Goal: Task Accomplishment & Management: Complete application form

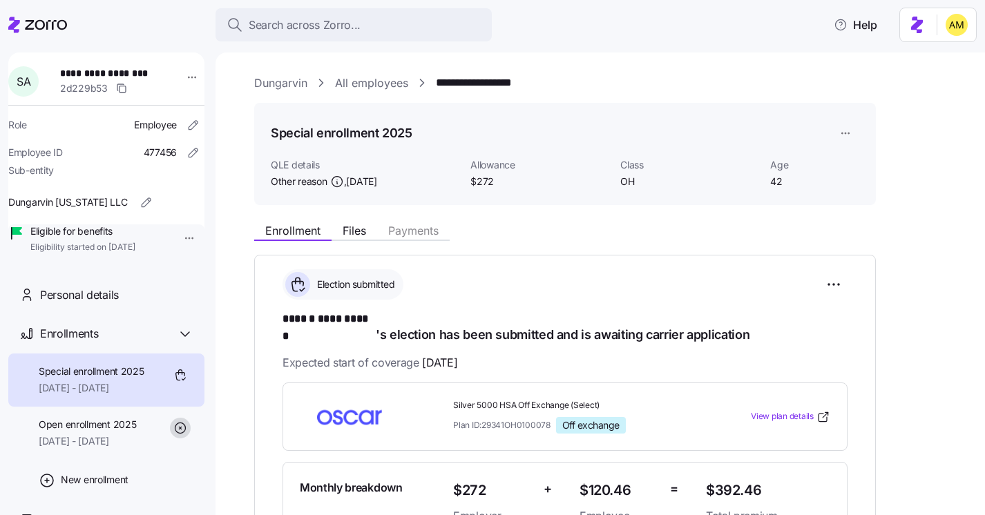
scroll to position [264, 0]
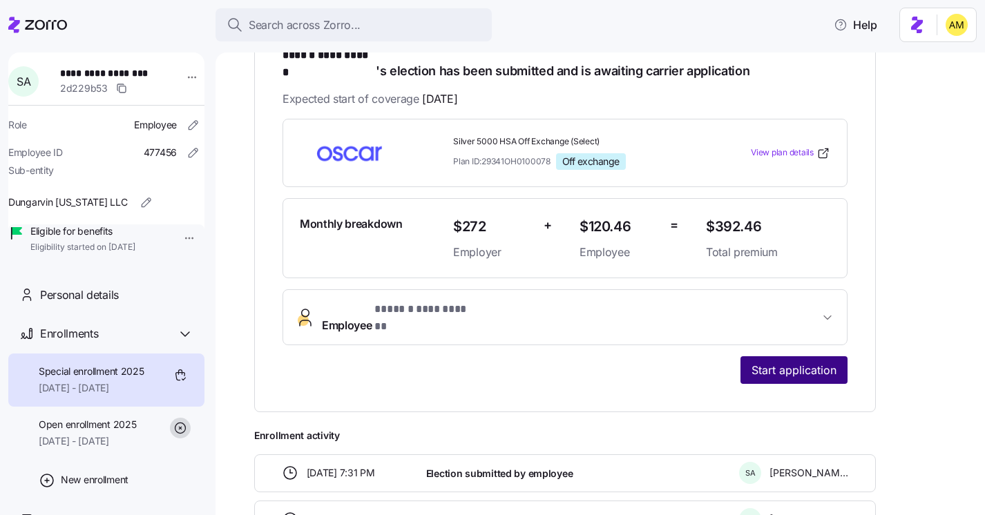
click at [762, 362] on span "Start application" at bounding box center [794, 370] width 85 height 17
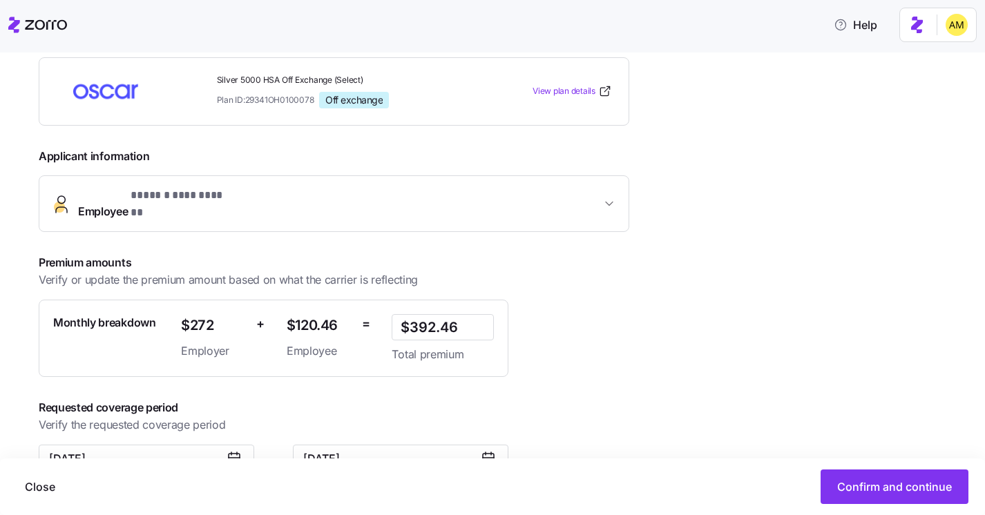
scroll to position [261, 0]
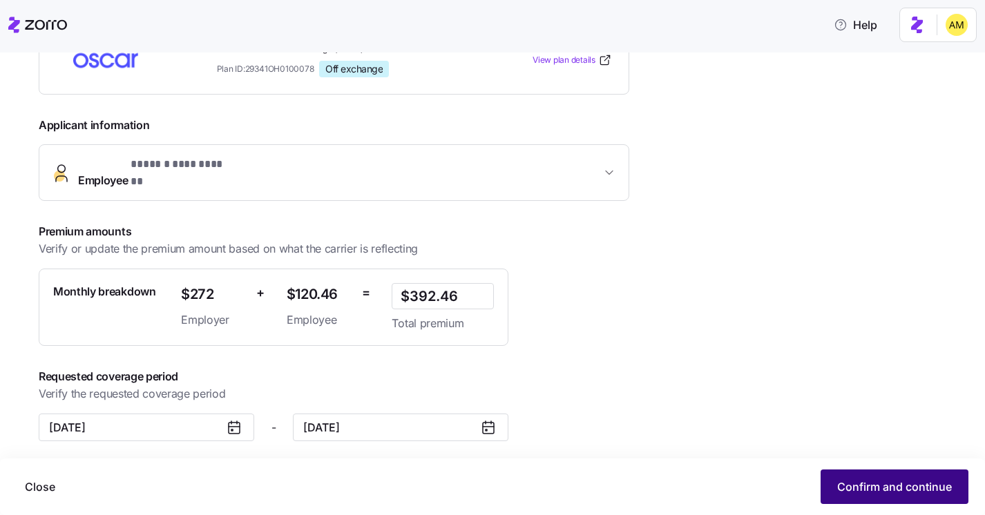
click at [851, 485] on span "Confirm and continue" at bounding box center [894, 487] width 115 height 17
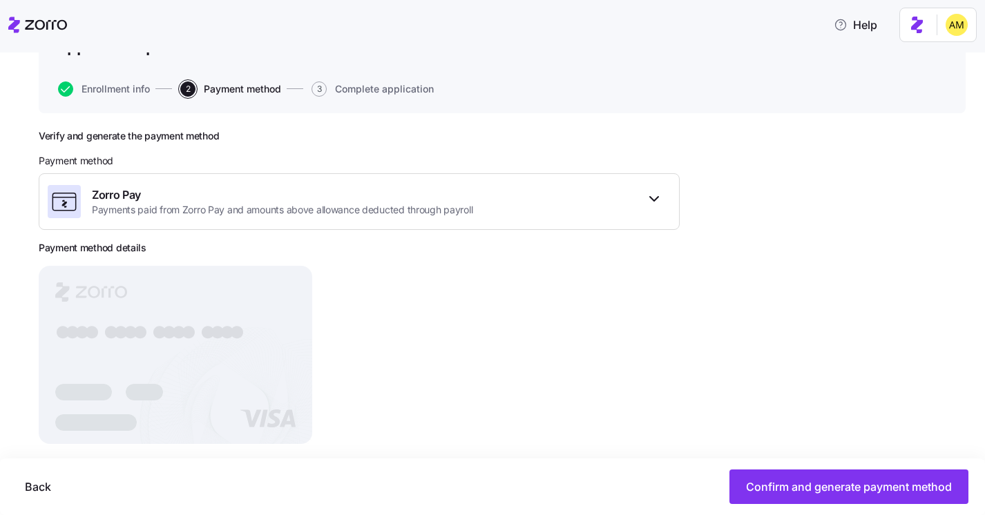
scroll to position [143, 0]
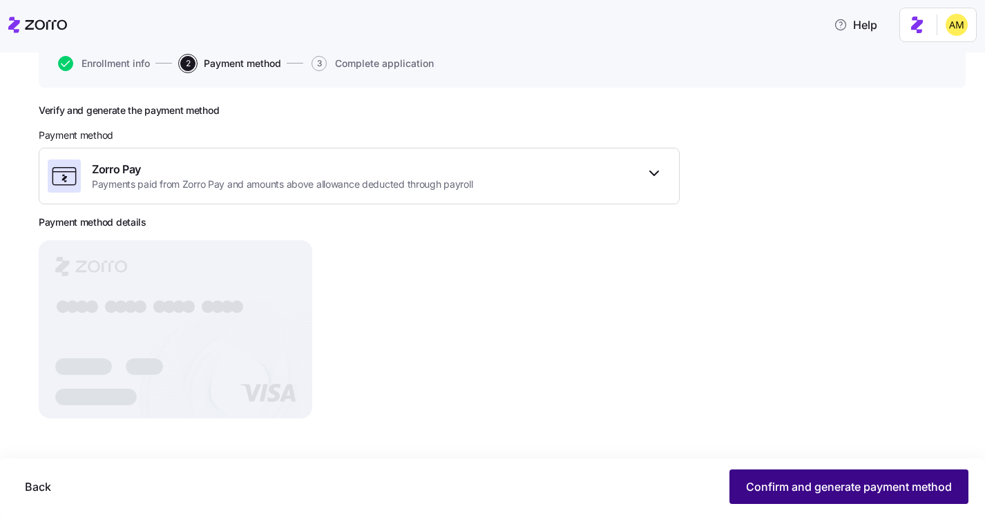
click at [767, 486] on span "Confirm and generate payment method" at bounding box center [849, 487] width 206 height 17
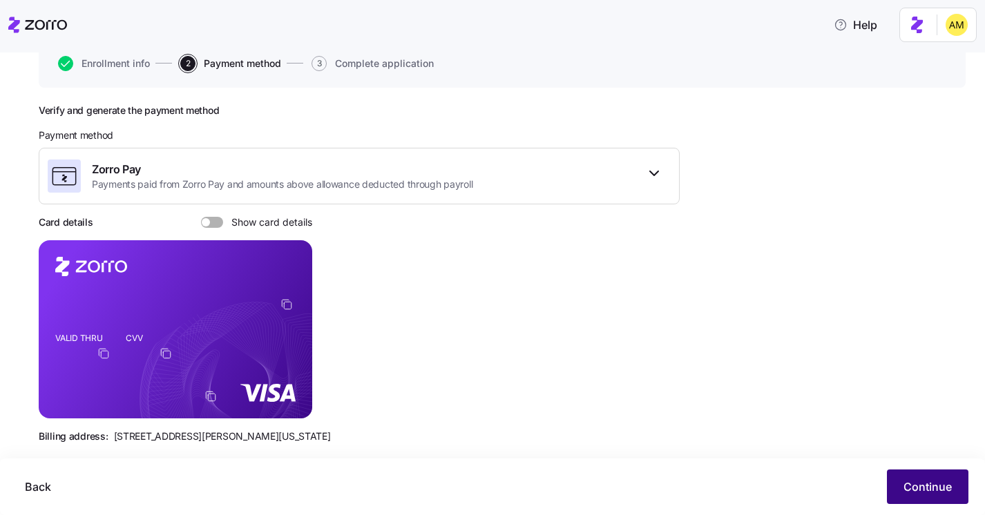
click at [929, 489] on span "Continue" at bounding box center [928, 487] width 48 height 17
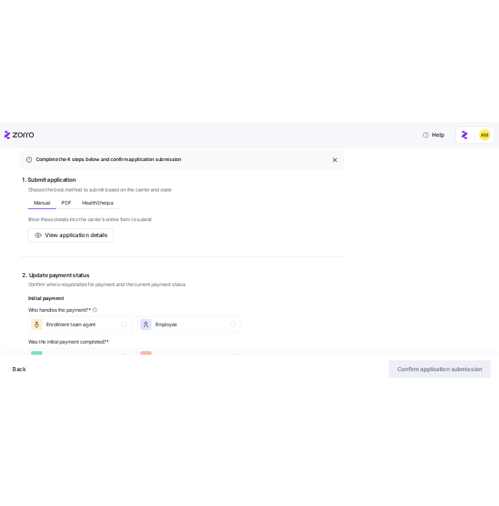
scroll to position [204, 0]
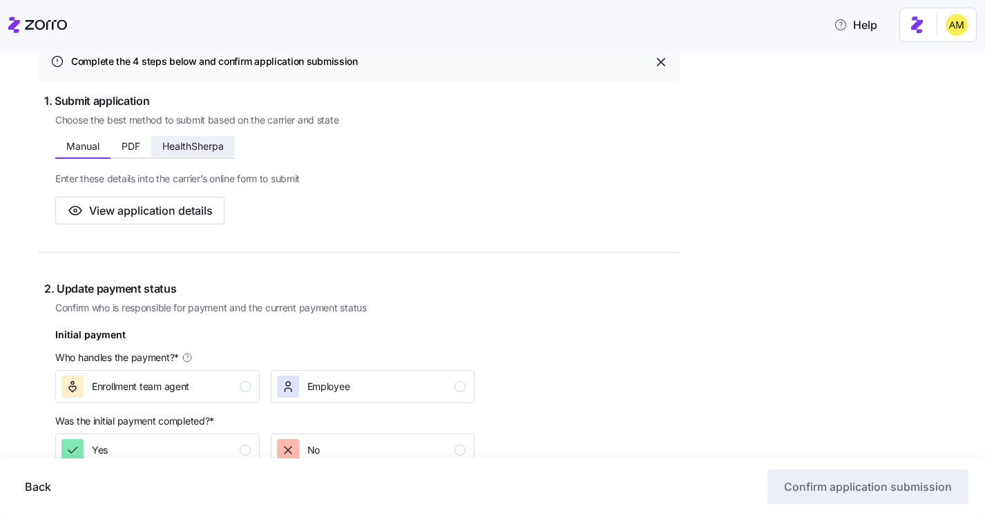
click at [185, 151] on span "HealthSherpa" at bounding box center [192, 147] width 61 height 10
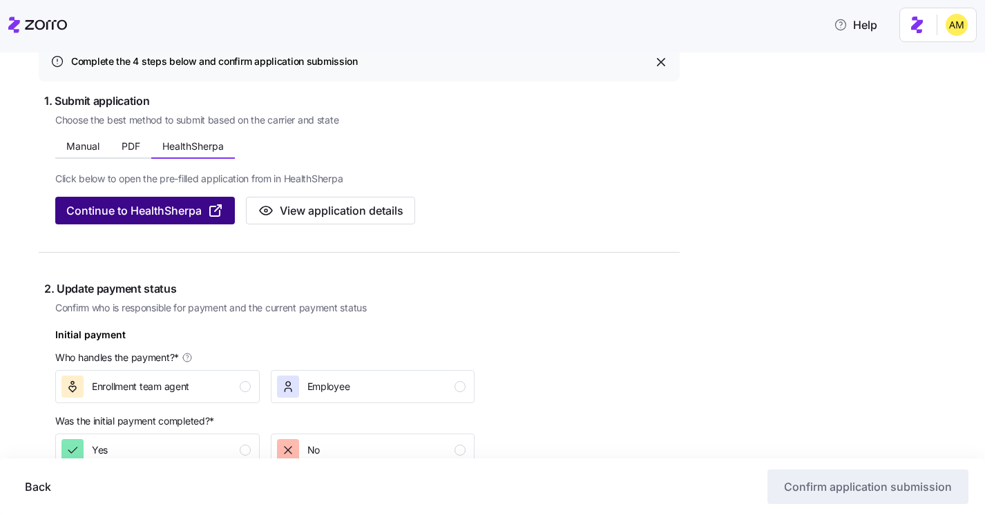
click at [164, 210] on span "Continue to HealthSherpa" at bounding box center [133, 210] width 135 height 17
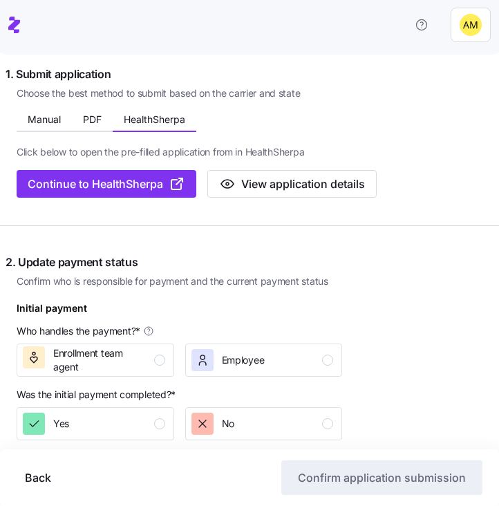
scroll to position [0, 0]
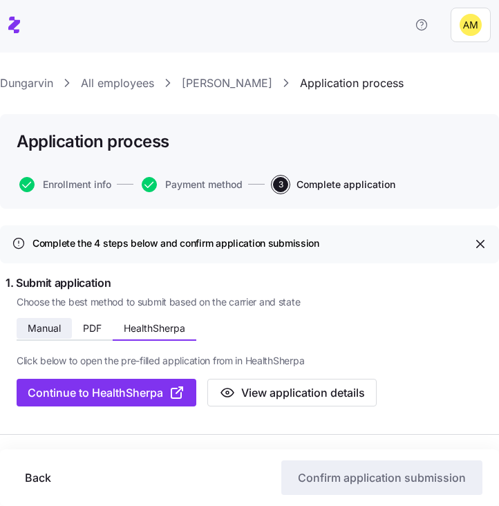
click at [46, 332] on span "Manual" at bounding box center [44, 328] width 33 height 10
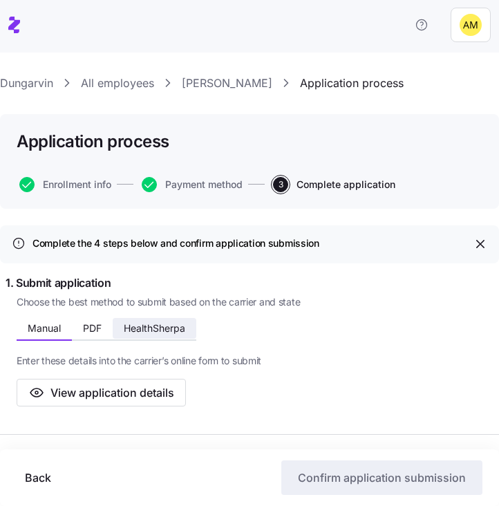
click at [169, 333] on span "HealthSherpa" at bounding box center [154, 328] width 61 height 10
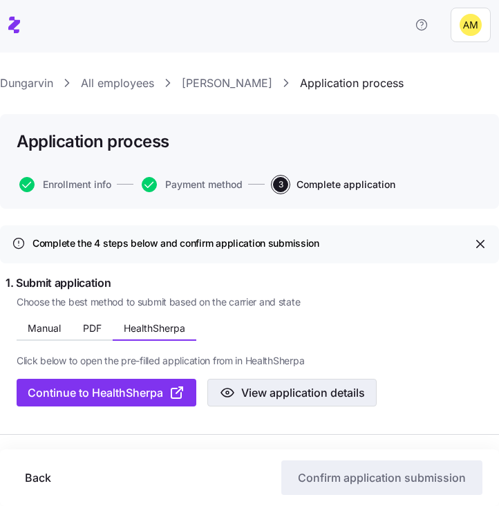
click at [287, 395] on span "View application details" at bounding box center [303, 392] width 124 height 17
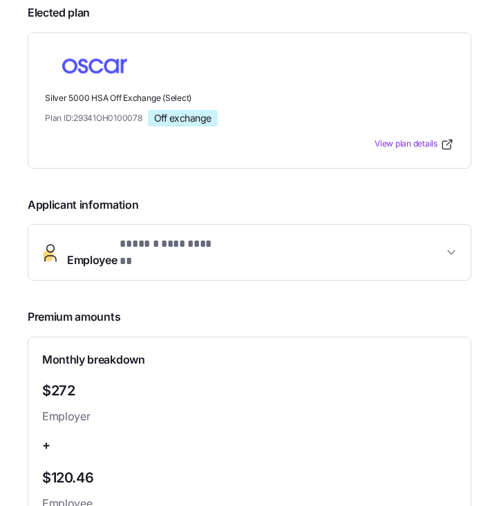
scroll to position [70, 0]
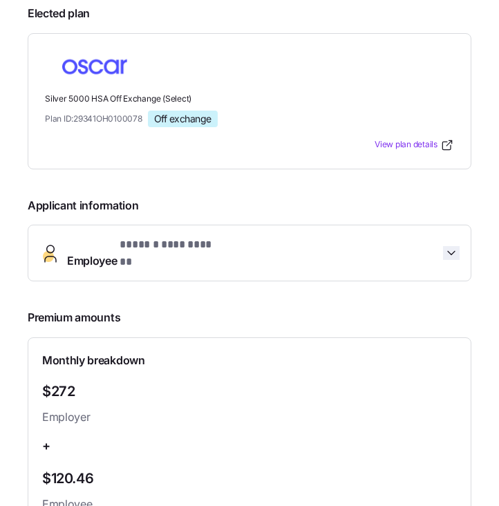
click at [455, 247] on icon "button" at bounding box center [451, 253] width 14 height 14
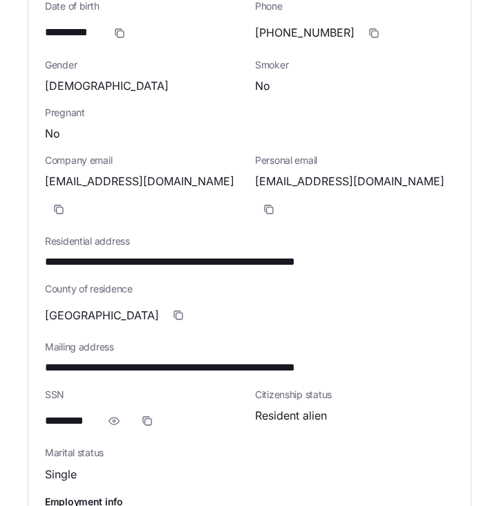
scroll to position [448, 0]
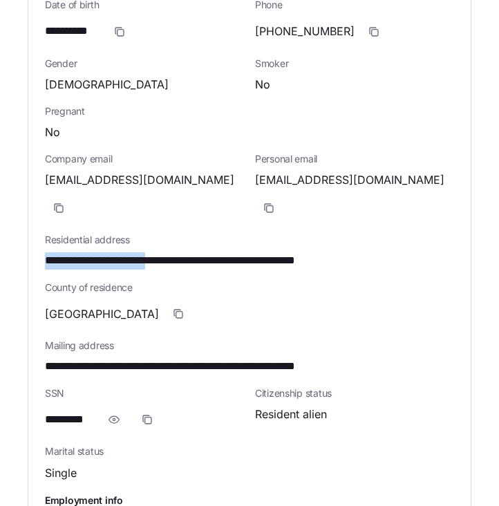
drag, startPoint x: 169, startPoint y: 228, endPoint x: 42, endPoint y: 223, distance: 127.2
click at [42, 223] on div "**********" at bounding box center [249, 258] width 442 height 710
copy span "**********"
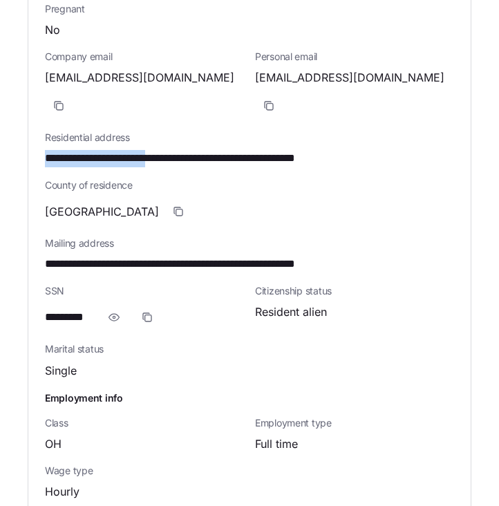
scroll to position [546, 0]
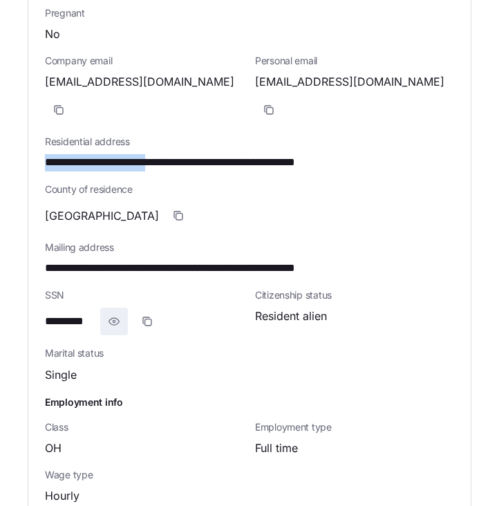
click at [115, 313] on icon "button" at bounding box center [114, 321] width 14 height 17
click at [159, 316] on icon "button" at bounding box center [163, 321] width 11 height 11
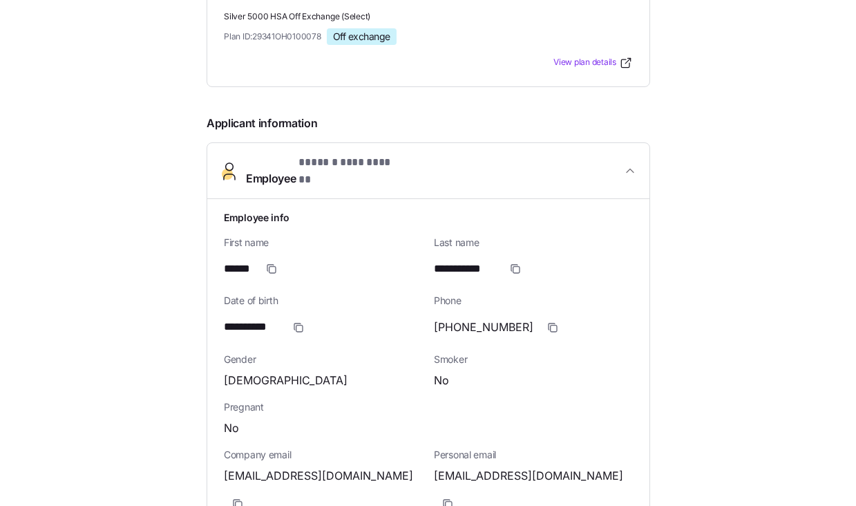
scroll to position [0, 0]
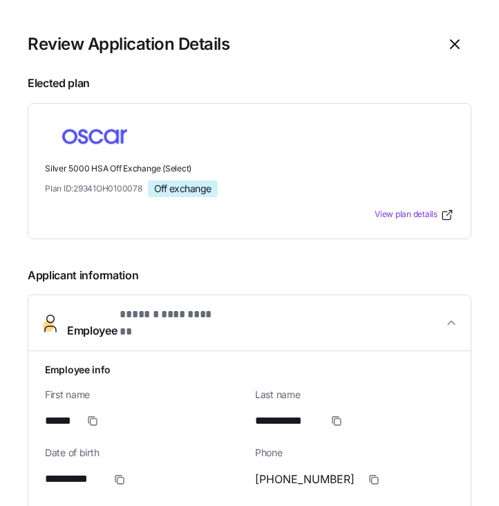
click at [169, 316] on span "**********" at bounding box center [169, 314] width 98 height 17
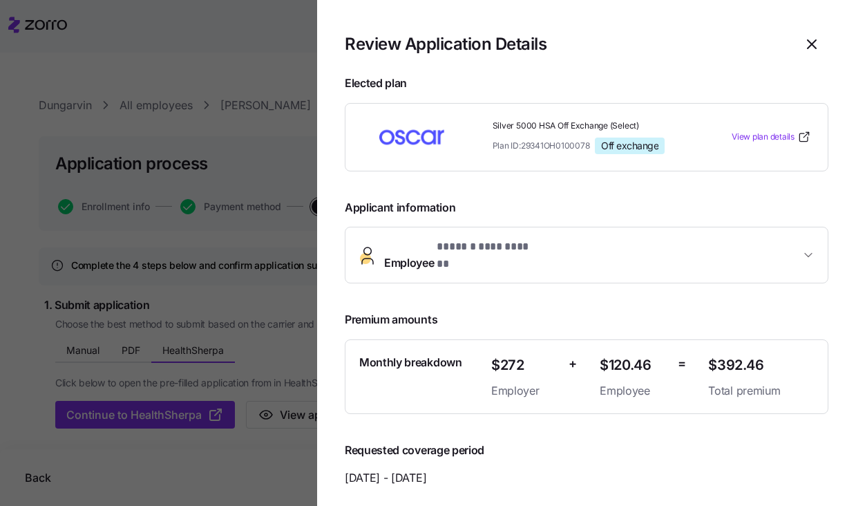
click at [537, 253] on span "**********" at bounding box center [592, 254] width 416 height 33
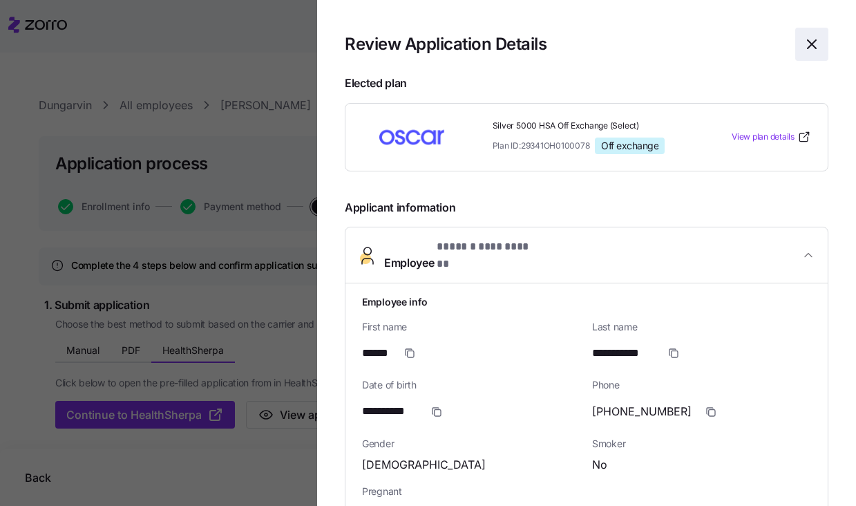
click at [816, 50] on icon "button" at bounding box center [812, 44] width 17 height 17
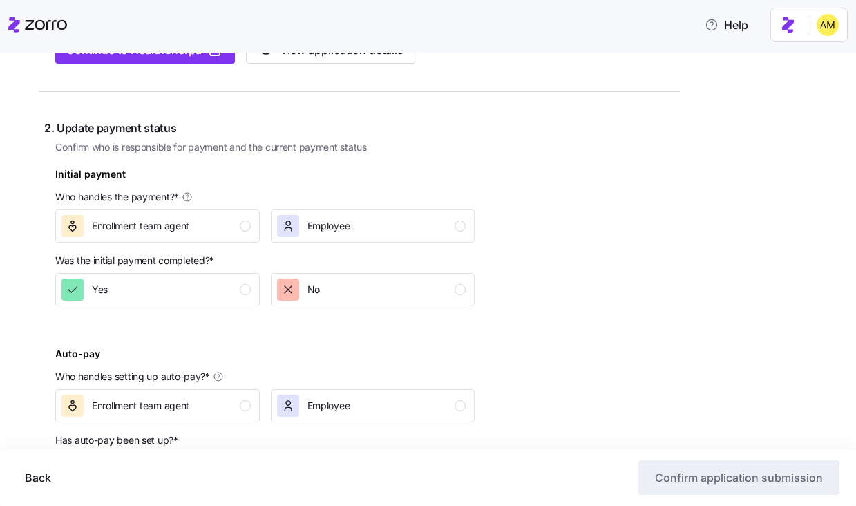
scroll to position [366, 0]
click at [248, 224] on div "button" at bounding box center [245, 225] width 11 height 11
click at [418, 299] on div "No" at bounding box center [371, 289] width 189 height 22
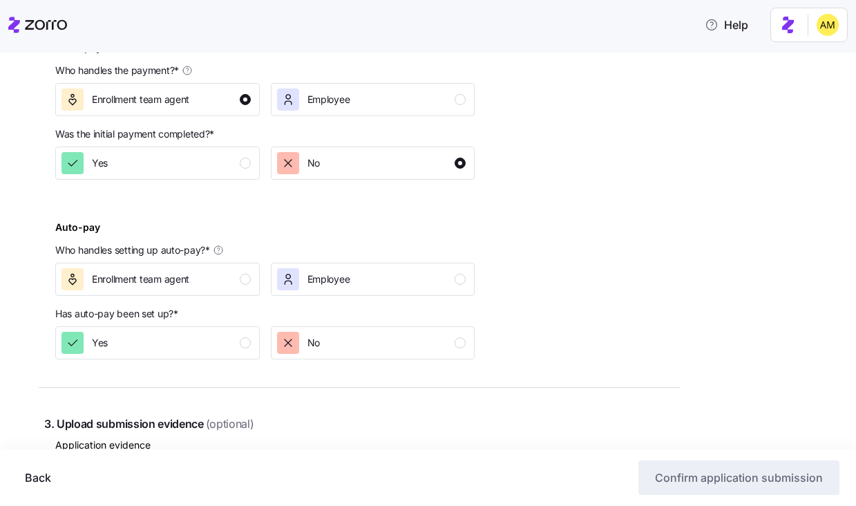
scroll to position [493, 0]
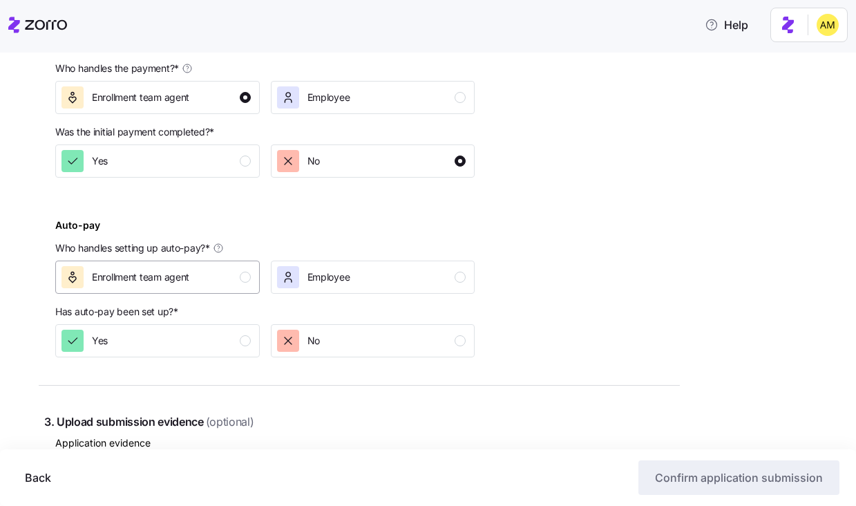
click at [216, 265] on button "Enrollment team agent" at bounding box center [157, 277] width 205 height 33
click at [345, 340] on div "No" at bounding box center [371, 341] width 189 height 22
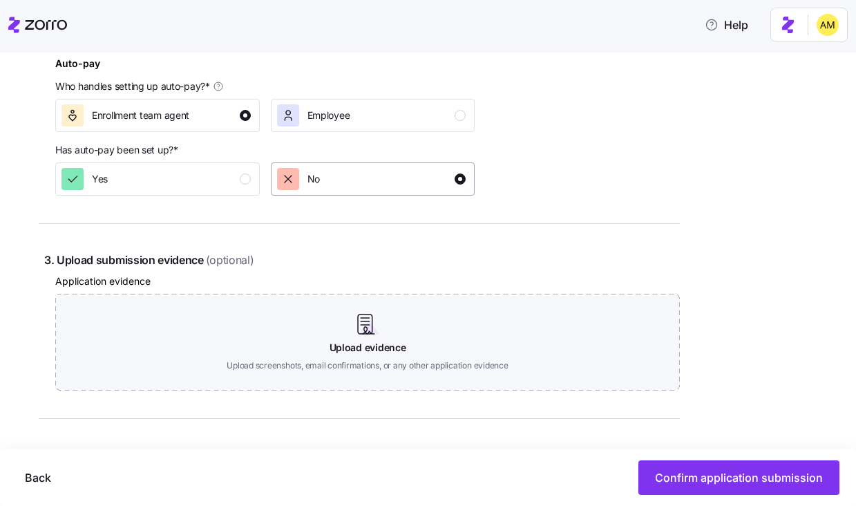
scroll to position [667, 0]
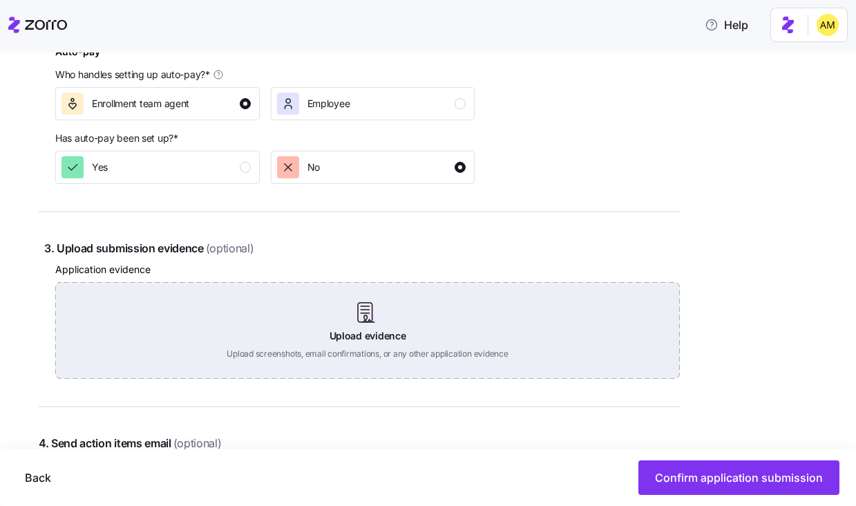
click at [361, 315] on div "Upload evidence Upload screenshots, email confirmations, or any other applicati…" at bounding box center [367, 330] width 625 height 97
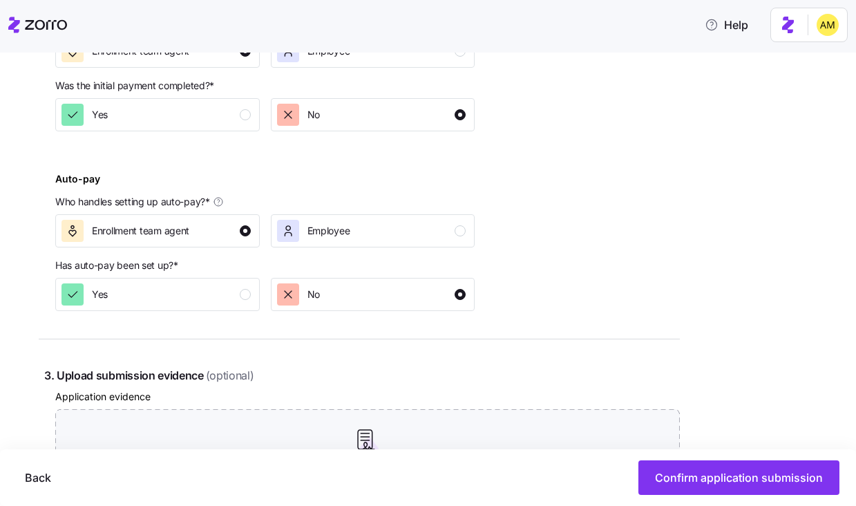
scroll to position [838, 0]
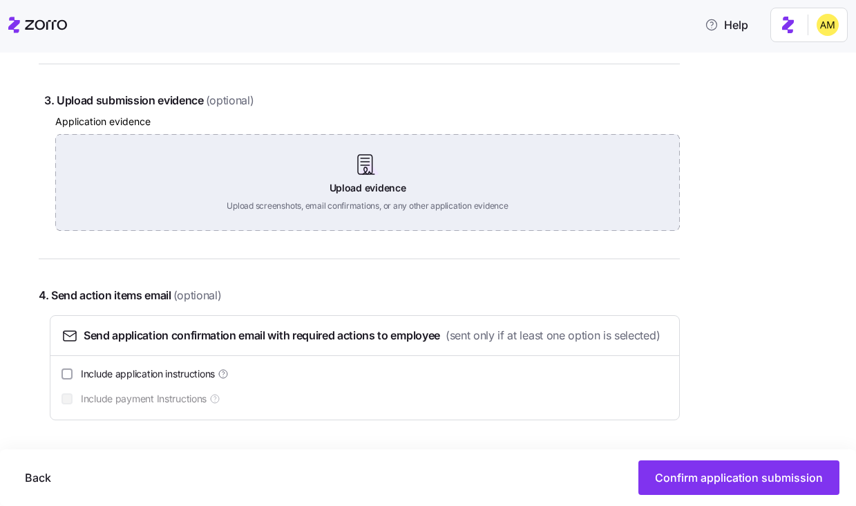
click at [367, 159] on div "Upload evidence Upload screenshots, email confirmations, or any other applicati…" at bounding box center [367, 182] width 625 height 97
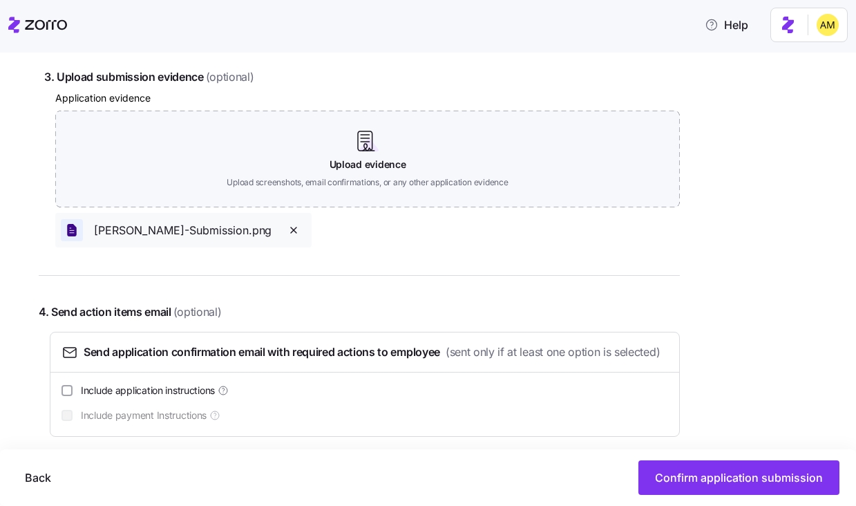
scroll to position [878, 0]
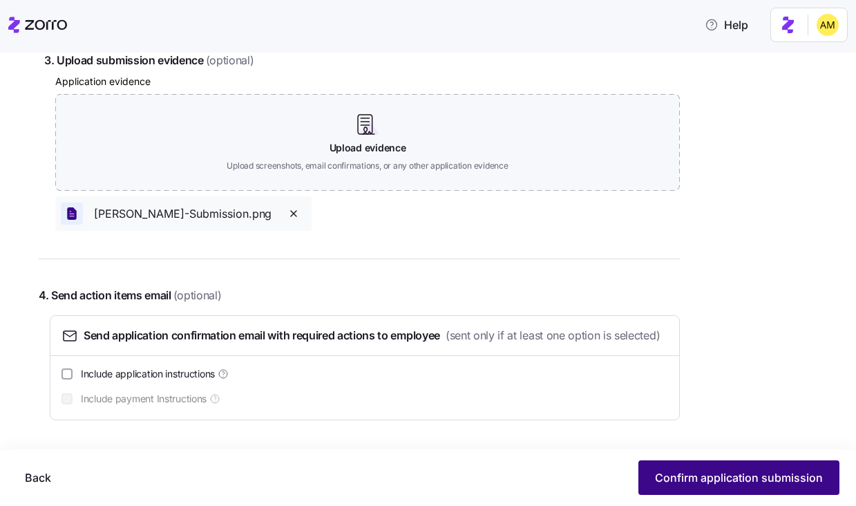
click at [685, 475] on span "Confirm application submission" at bounding box center [739, 477] width 168 height 17
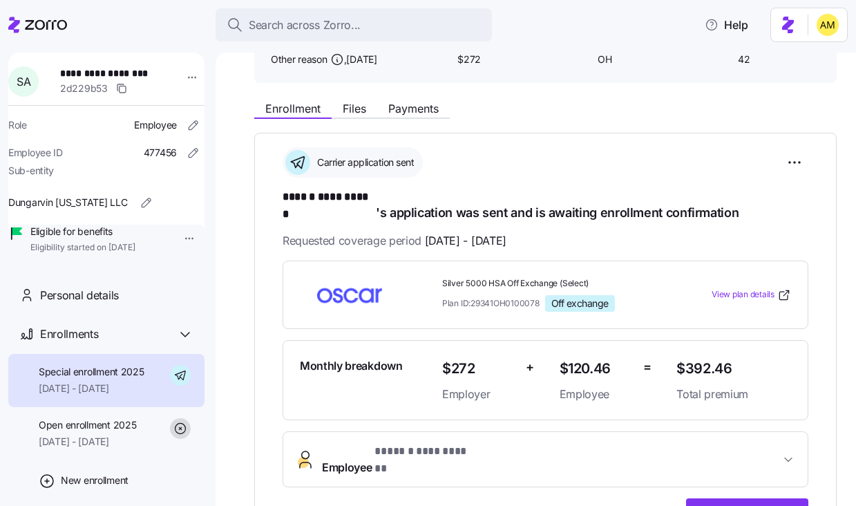
scroll to position [120, 0]
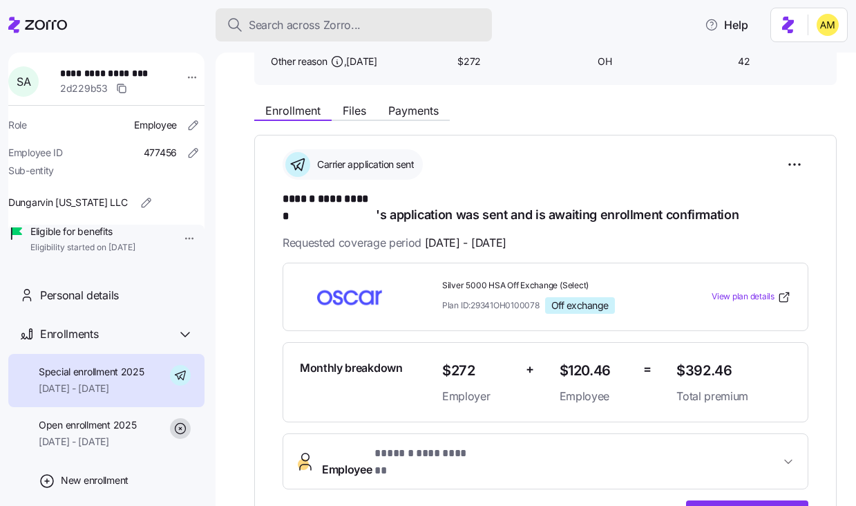
click at [272, 30] on span "Search across Zorro..." at bounding box center [305, 25] width 112 height 17
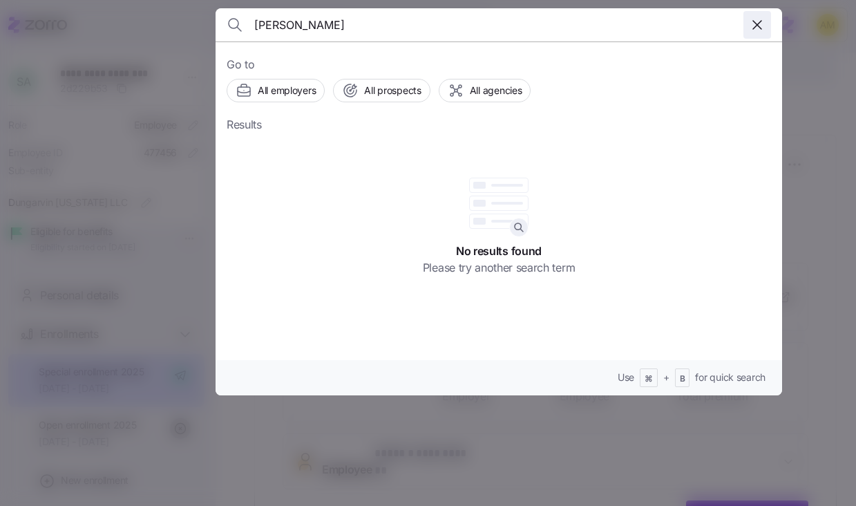
type input "elle whipple"
click at [757, 27] on icon "button" at bounding box center [757, 25] width 17 height 17
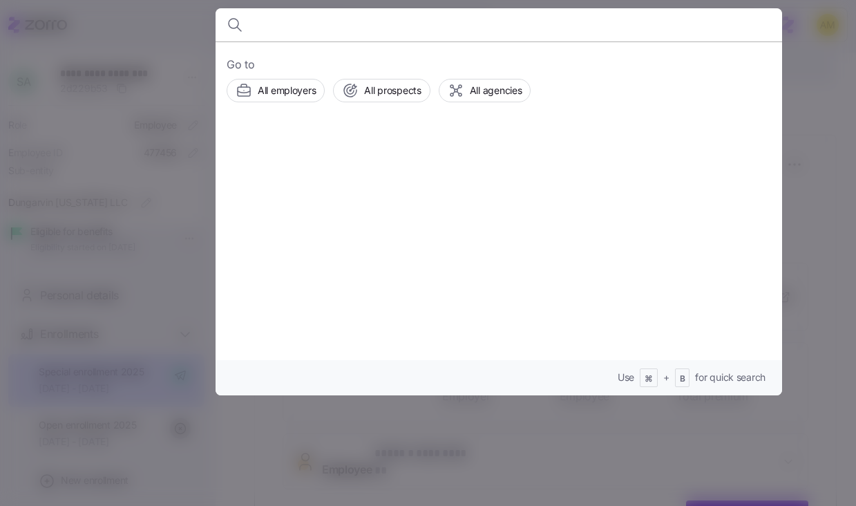
click at [547, 434] on div at bounding box center [428, 253] width 856 height 506
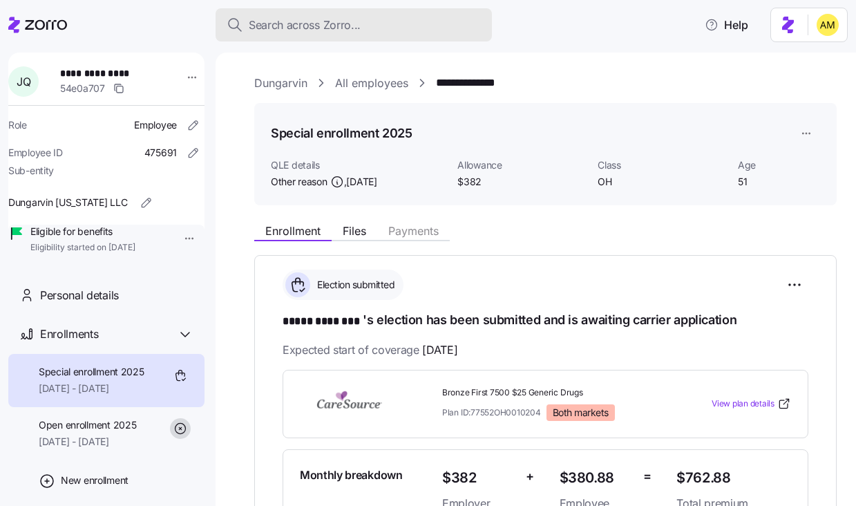
scroll to position [178, 0]
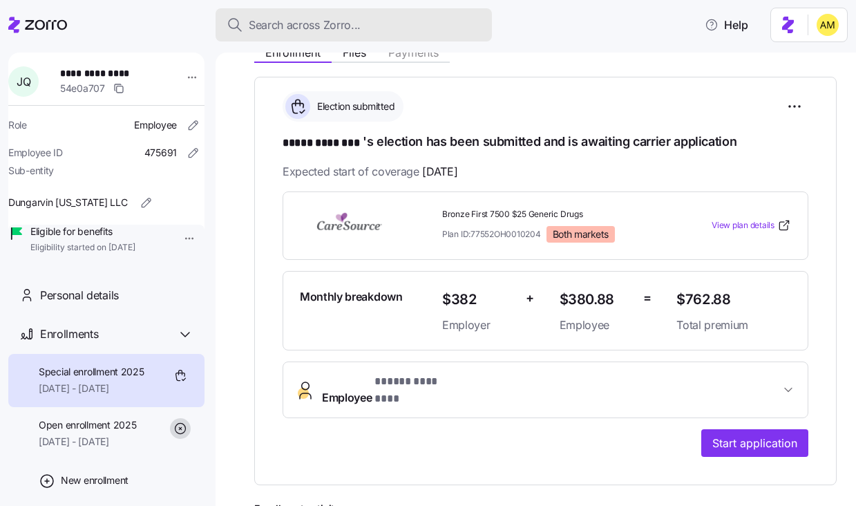
click at [276, 23] on span "Search across Zorro..." at bounding box center [305, 25] width 112 height 17
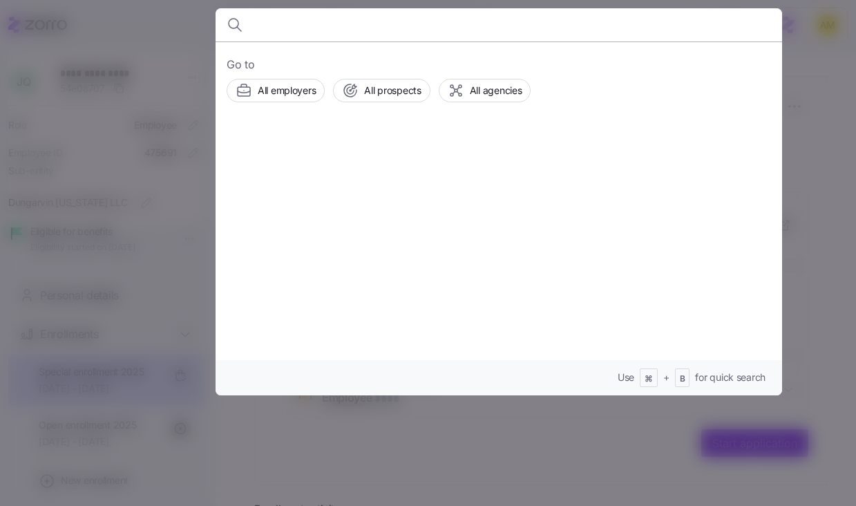
click at [162, 58] on div at bounding box center [428, 253] width 856 height 506
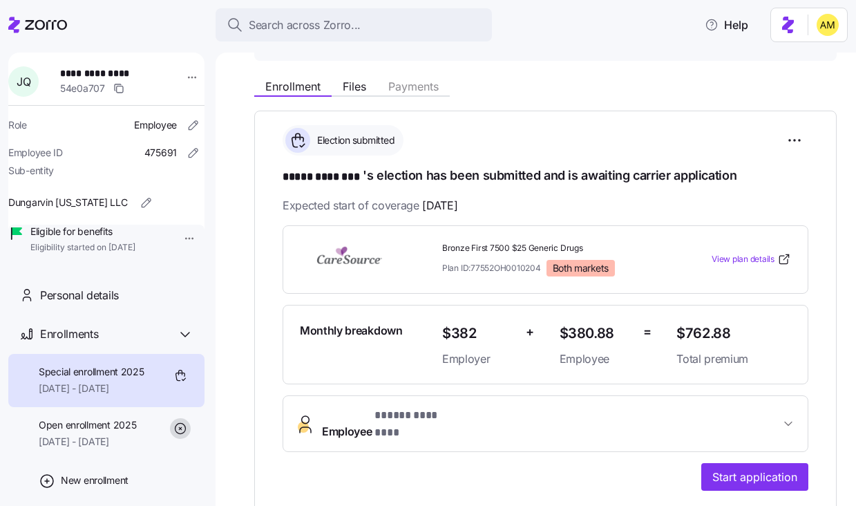
scroll to position [135, 0]
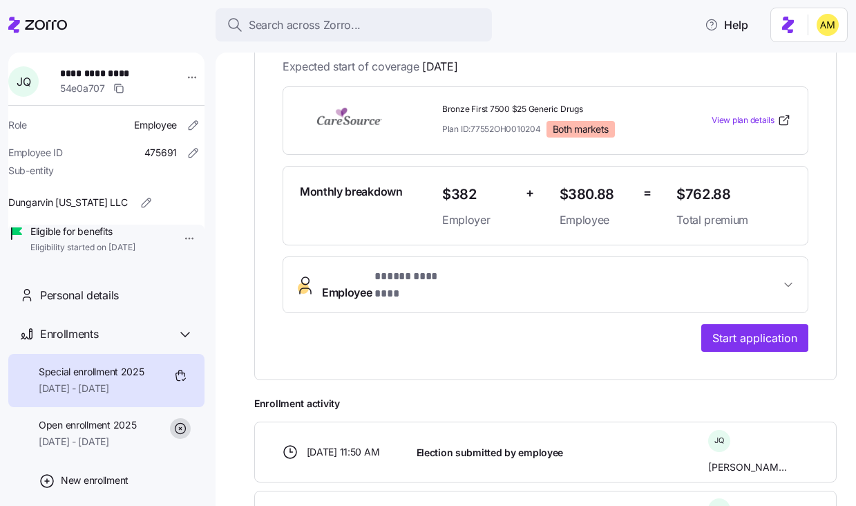
scroll to position [398, 0]
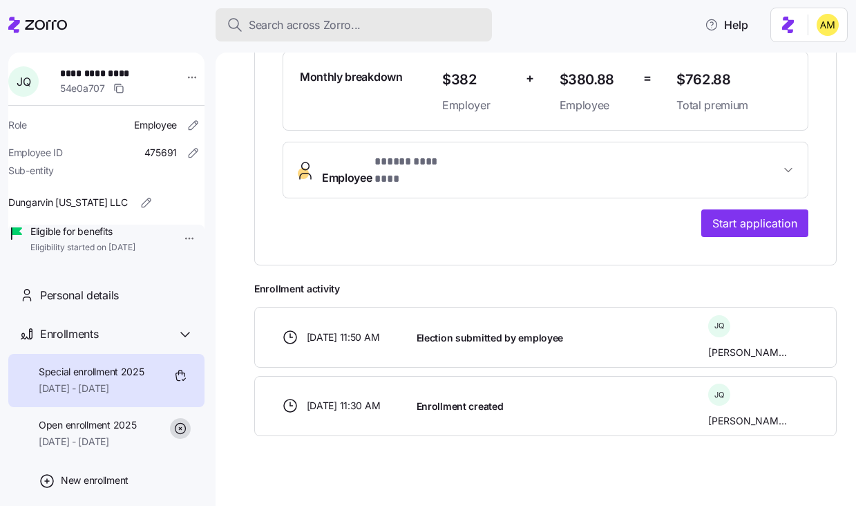
click at [296, 32] on span "Search across Zorro..." at bounding box center [305, 25] width 112 height 17
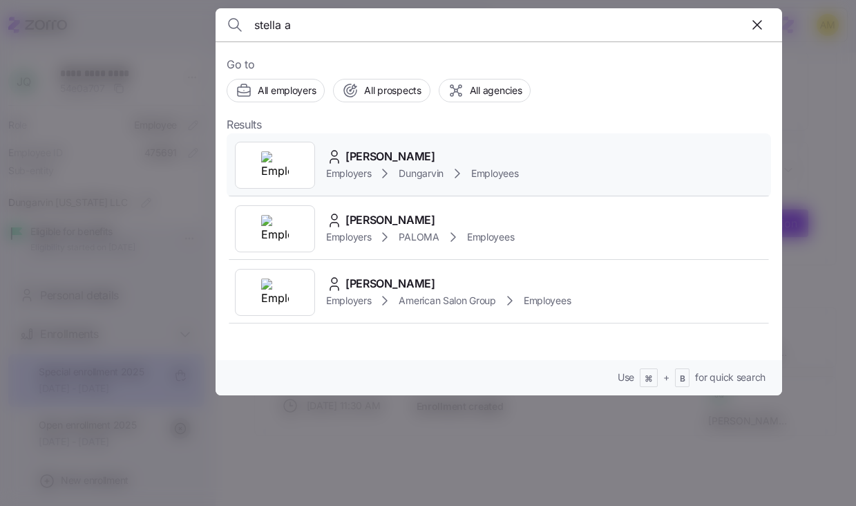
type input "stella a"
click at [413, 161] on span "Stella Anyiakenfor" at bounding box center [390, 156] width 90 height 17
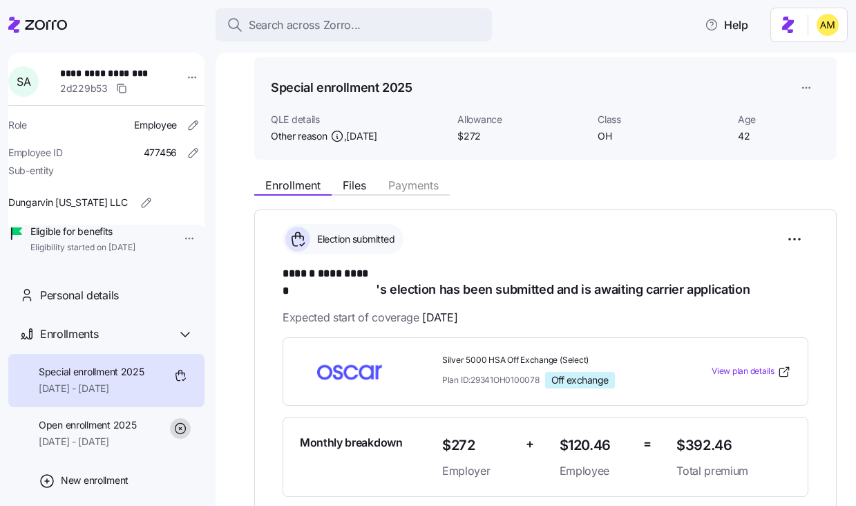
scroll to position [42, 0]
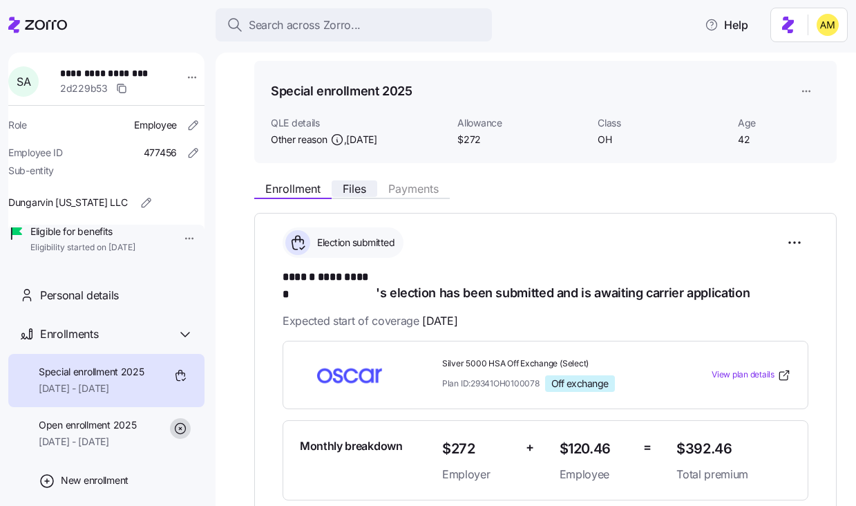
click at [345, 188] on span "Files" at bounding box center [354, 188] width 23 height 11
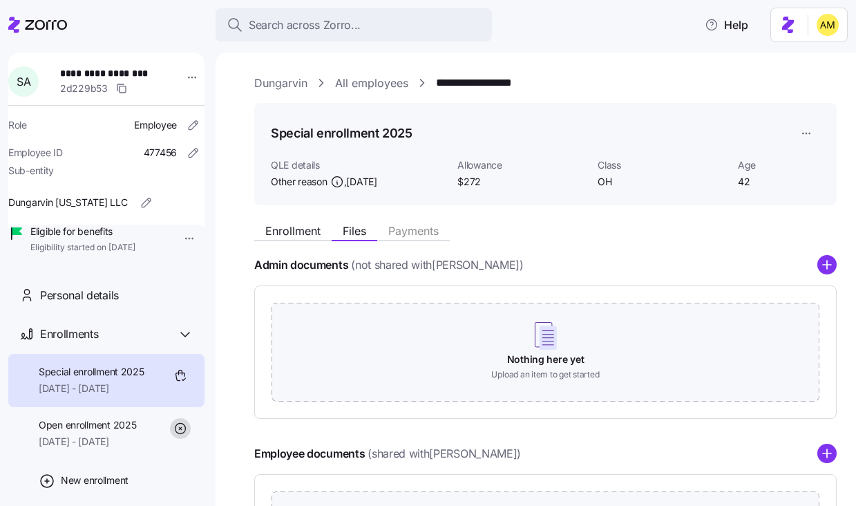
click at [279, 82] on link "Dungarvin" at bounding box center [280, 83] width 53 height 17
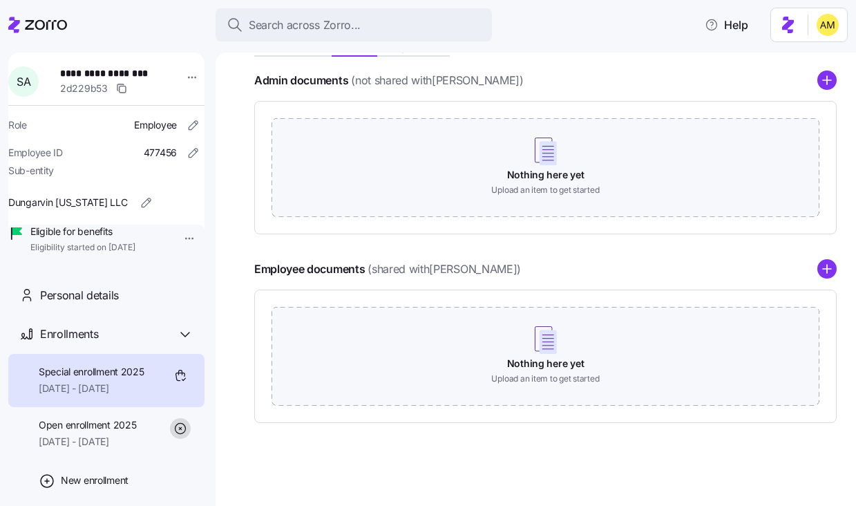
click at [827, 268] on g "add icon" at bounding box center [827, 269] width 8 height 8
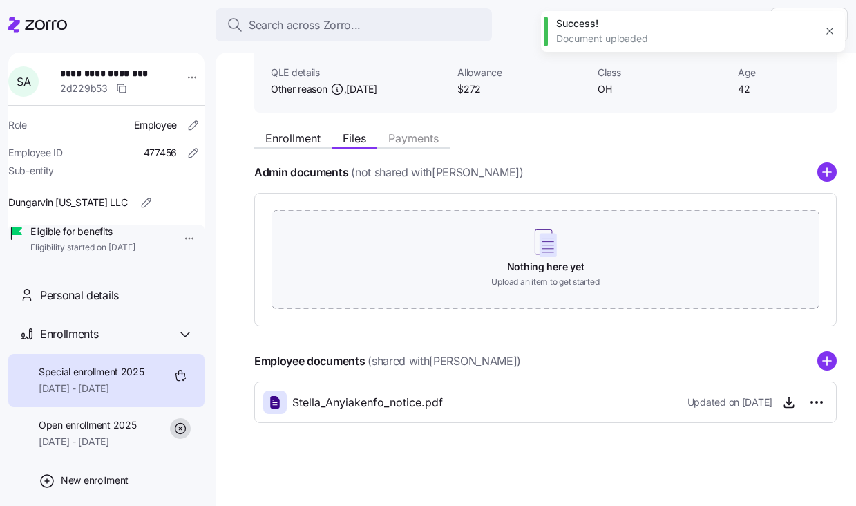
scroll to position [93, 0]
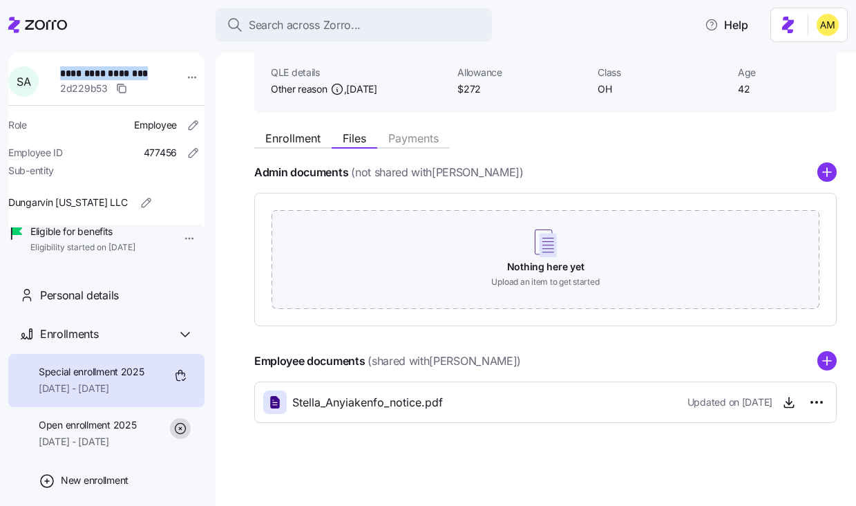
drag, startPoint x: 149, startPoint y: 75, endPoint x: 62, endPoint y: 73, distance: 86.4
click at [63, 74] on div "**********" at bounding box center [115, 81] width 121 height 41
copy span "**********"
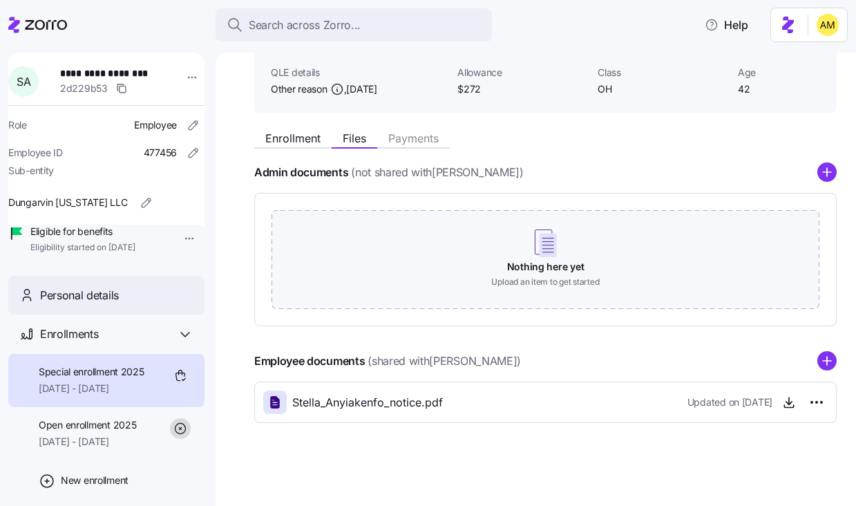
click at [126, 304] on div "Personal details" at bounding box center [116, 295] width 153 height 17
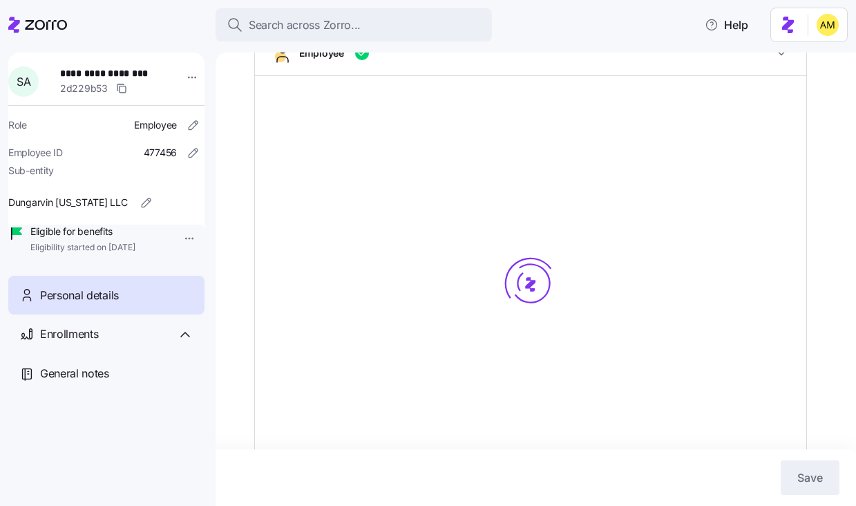
scroll to position [180, 0]
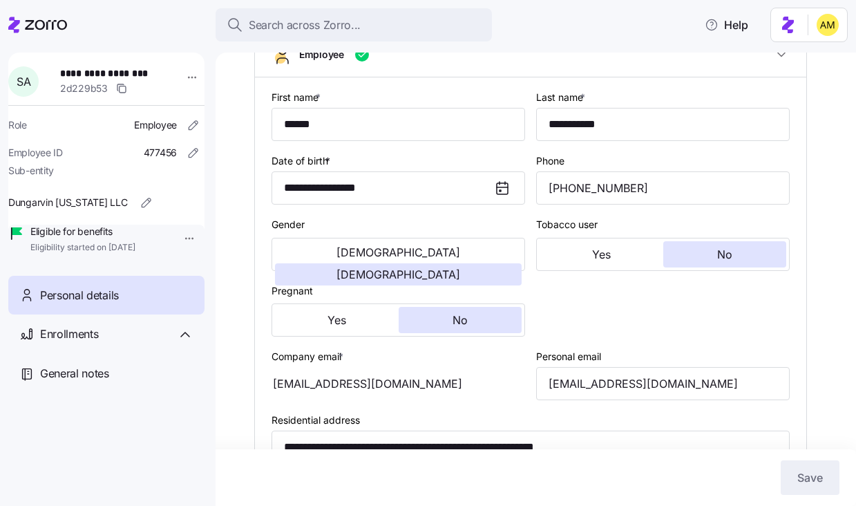
type input "OH"
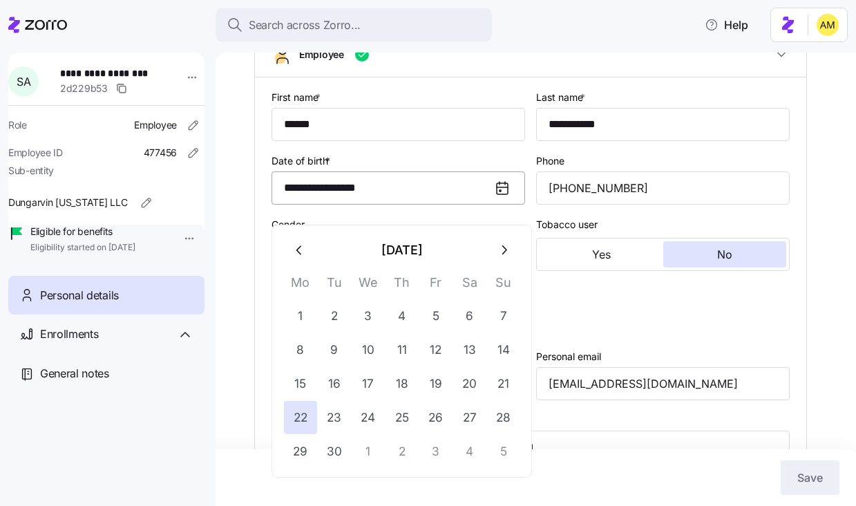
click at [401, 203] on input "**********" at bounding box center [399, 187] width 254 height 33
click at [577, 333] on div at bounding box center [663, 309] width 265 height 66
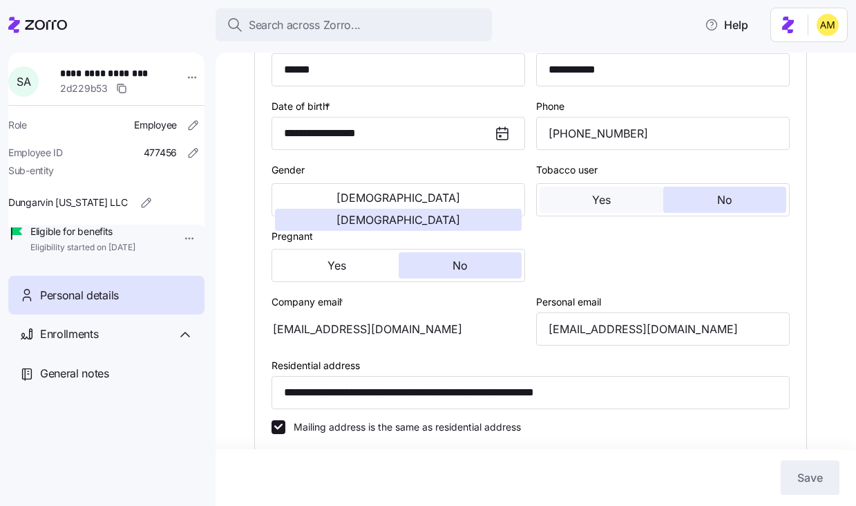
scroll to position [240, 0]
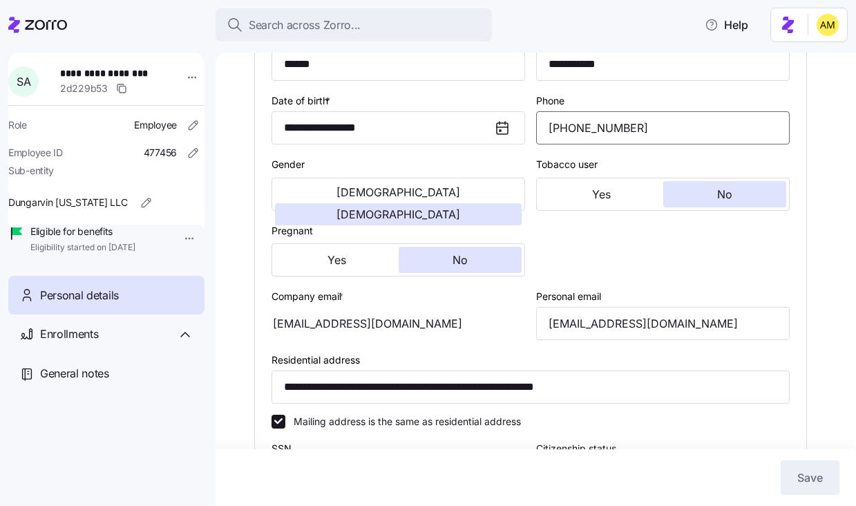
drag, startPoint x: 643, startPoint y: 142, endPoint x: 539, endPoint y: 142, distance: 103.6
click at [539, 142] on input "(614) 440-1874" at bounding box center [663, 127] width 254 height 33
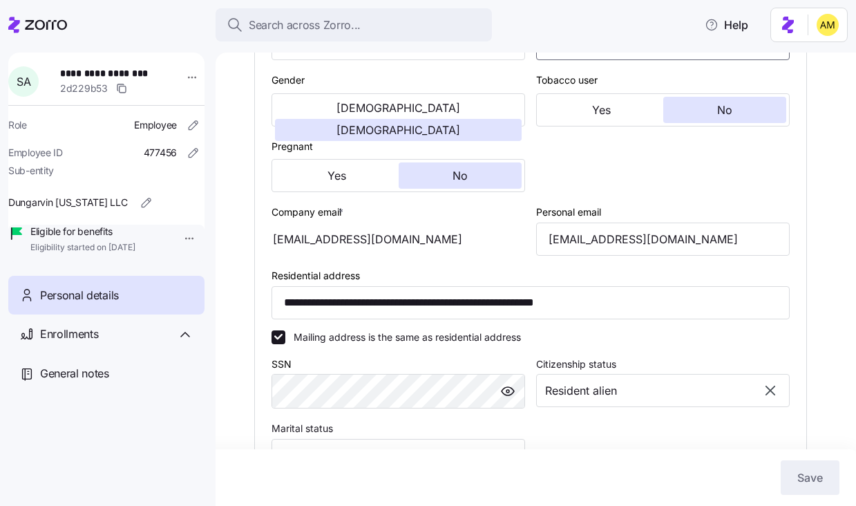
scroll to position [345, 0]
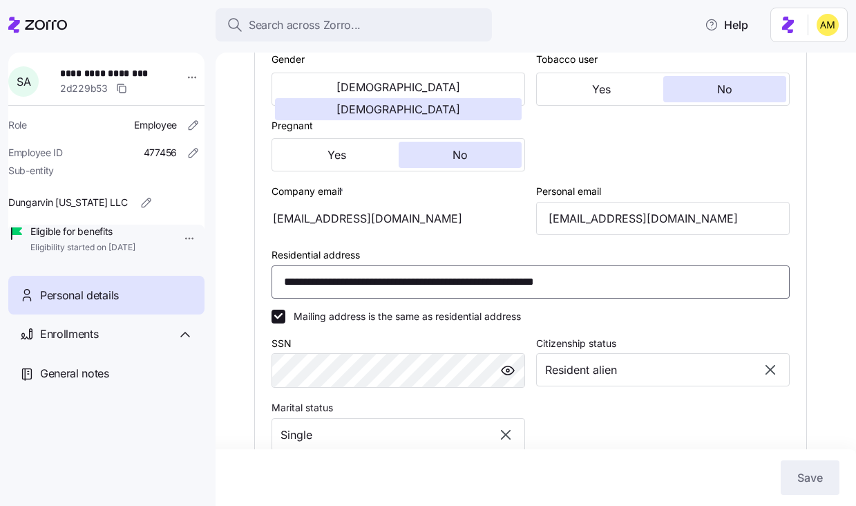
drag, startPoint x: 559, startPoint y: 299, endPoint x: 275, endPoint y: 302, distance: 284.0
click at [275, 299] on input "**********" at bounding box center [531, 281] width 518 height 33
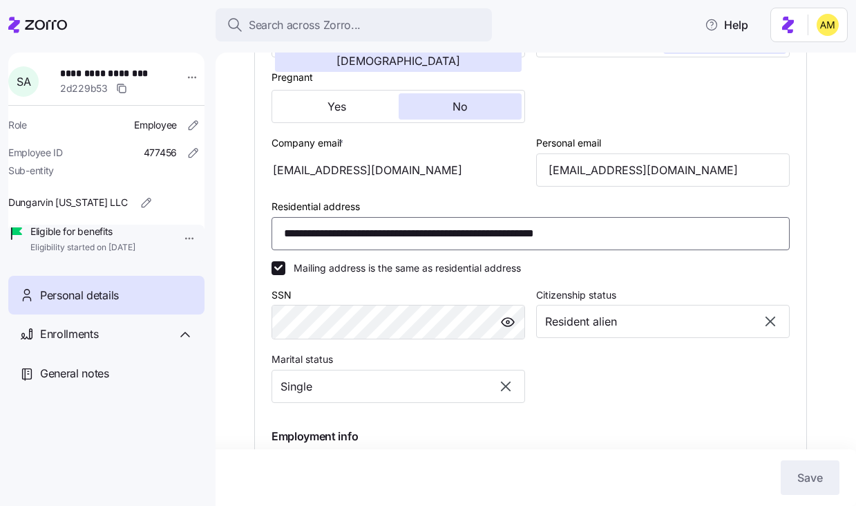
scroll to position [378, 0]
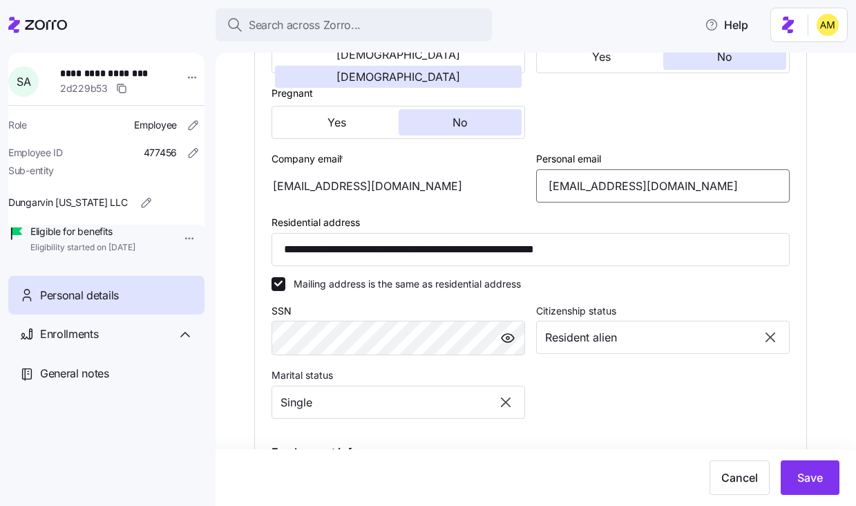
drag, startPoint x: 703, startPoint y: 205, endPoint x: 540, endPoint y: 205, distance: 163.8
click at [540, 202] on input "favouranyi100@gmail.com" at bounding box center [663, 185] width 254 height 33
click at [576, 141] on div at bounding box center [663, 112] width 265 height 66
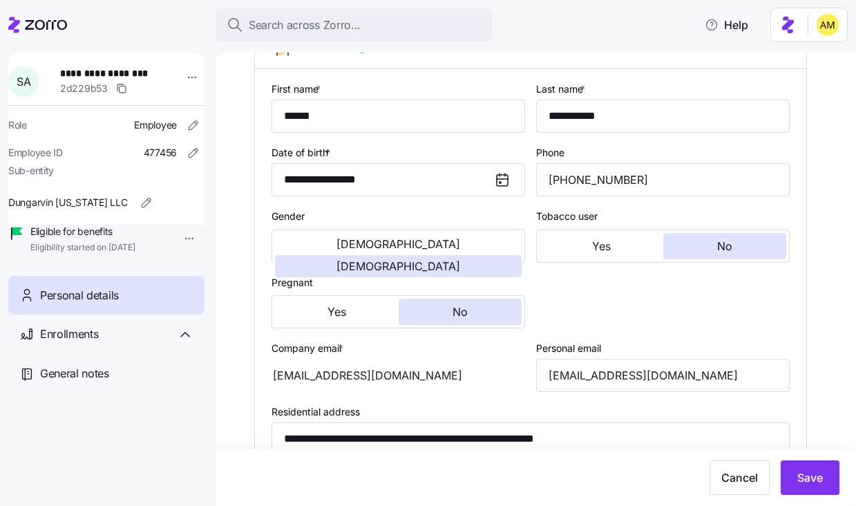
scroll to position [189, 0]
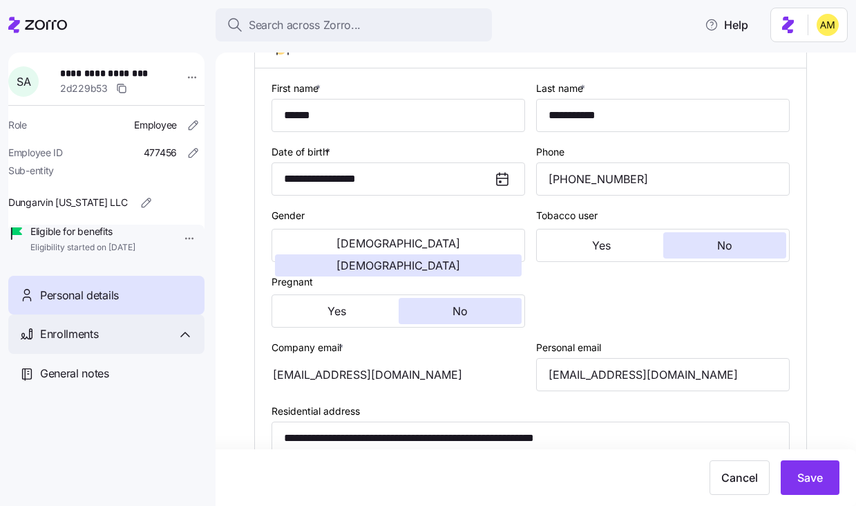
click at [82, 343] on span "Enrollments" at bounding box center [69, 333] width 58 height 17
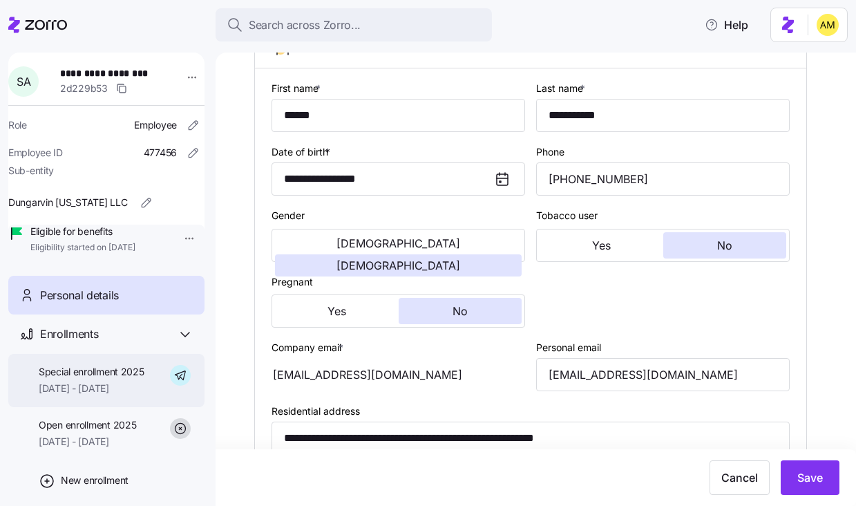
click at [91, 395] on span "10/01/2025 - 12/31/2025" at bounding box center [92, 388] width 106 height 14
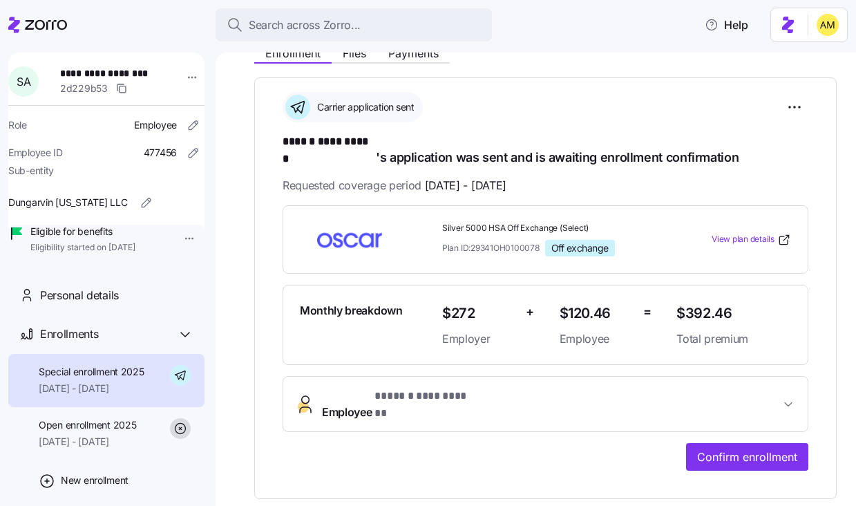
scroll to position [180, 0]
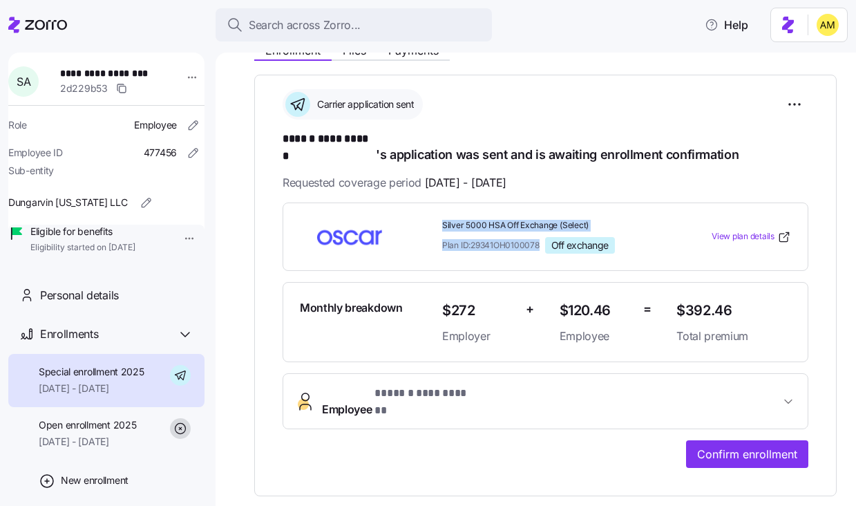
drag, startPoint x: 541, startPoint y: 230, endPoint x: 440, endPoint y: 206, distance: 103.7
click at [440, 214] on div "Silver 5000 HSA Off Exchange (Select) Plan ID: 29341OH0100078 Off exchange" at bounding box center [554, 236] width 234 height 45
copy div "Silver 5000 HSA Off Exchange (Select) Plan ID: 29341OH0100078"
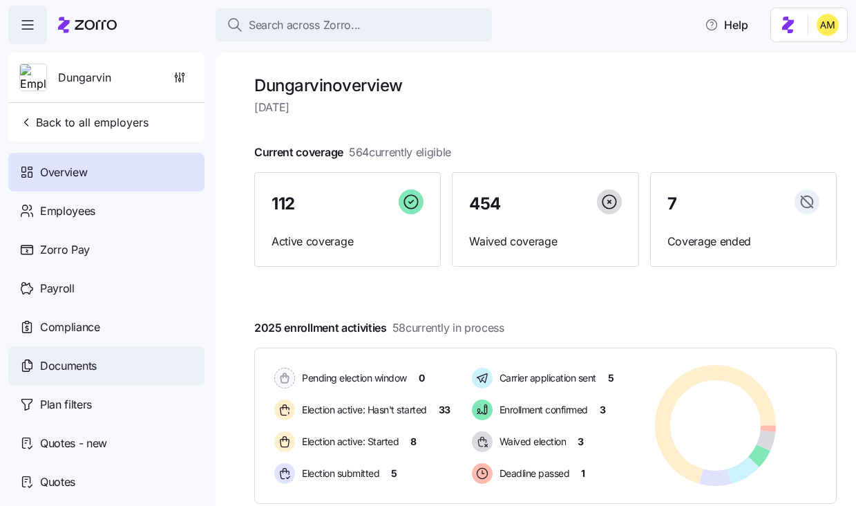
click at [77, 358] on span "Documents" at bounding box center [68, 365] width 57 height 17
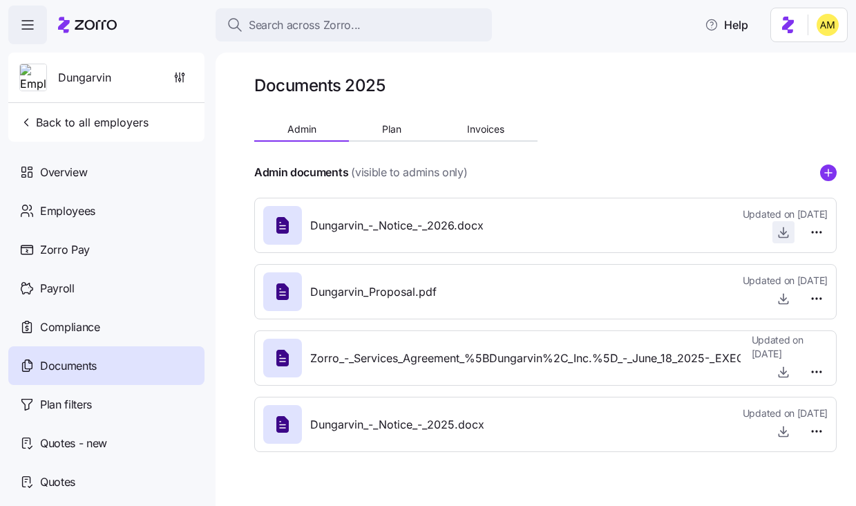
click at [782, 230] on icon "button" at bounding box center [784, 232] width 14 height 14
